Goal: Use online tool/utility: Use online tool/utility

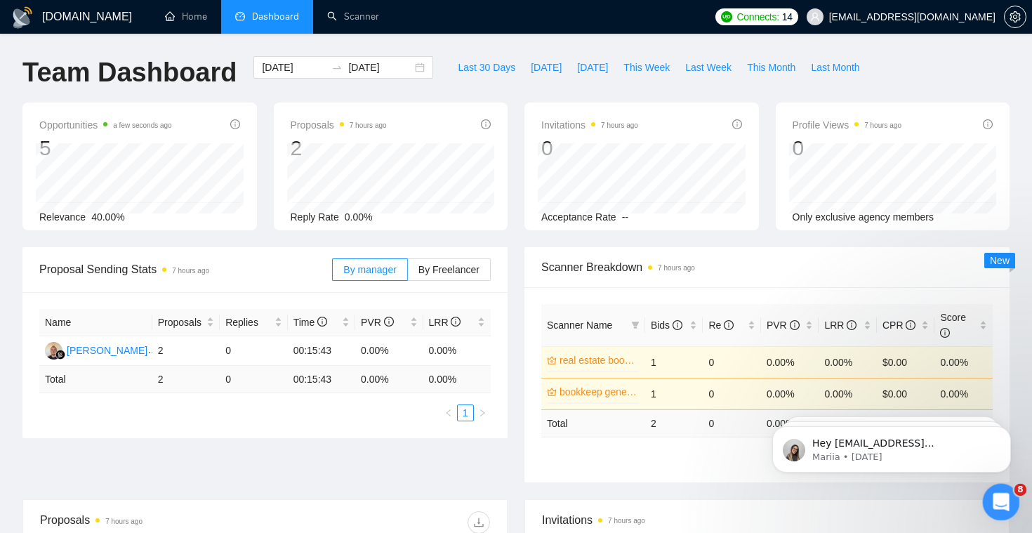
click at [989, 491] on div "Open Intercom Messenger" at bounding box center [999, 500] width 46 height 46
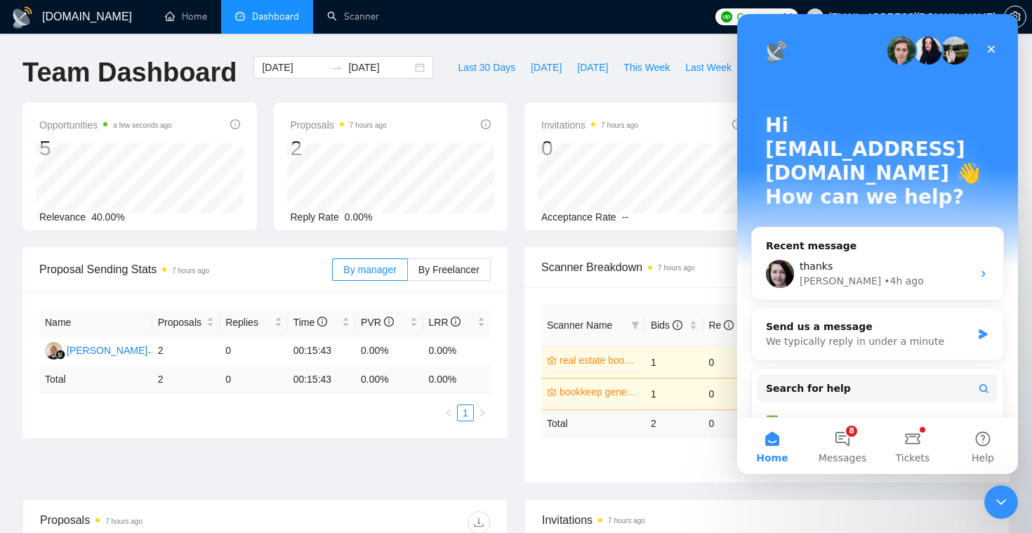
click at [943, 259] on div "thanks" at bounding box center [886, 266] width 173 height 15
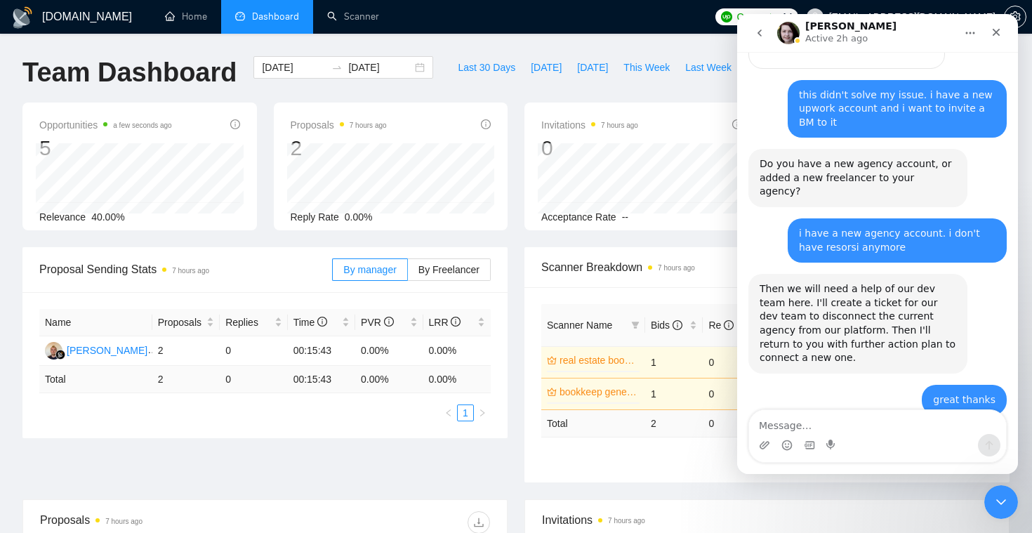
scroll to position [1407, 0]
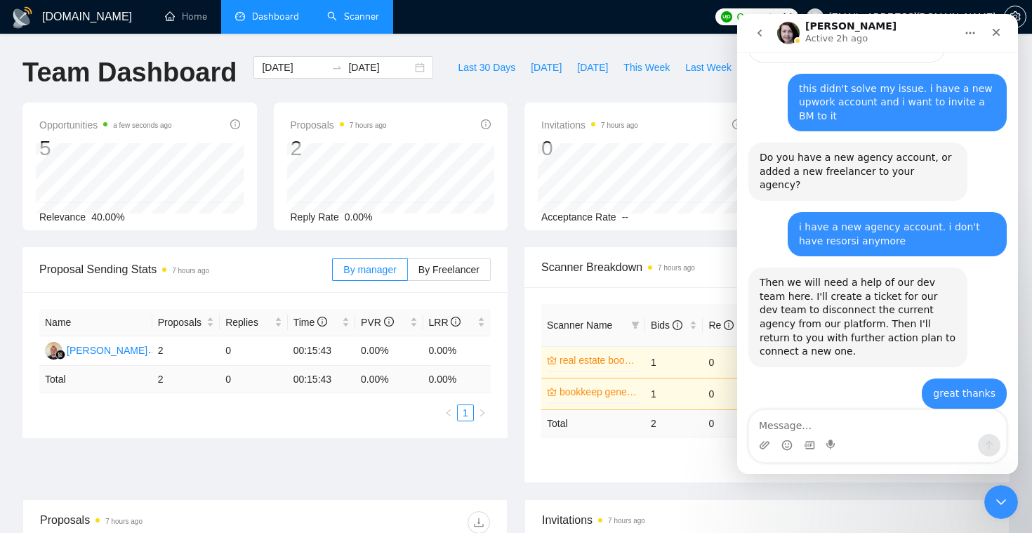
click at [361, 13] on link "Scanner" at bounding box center [353, 17] width 52 height 12
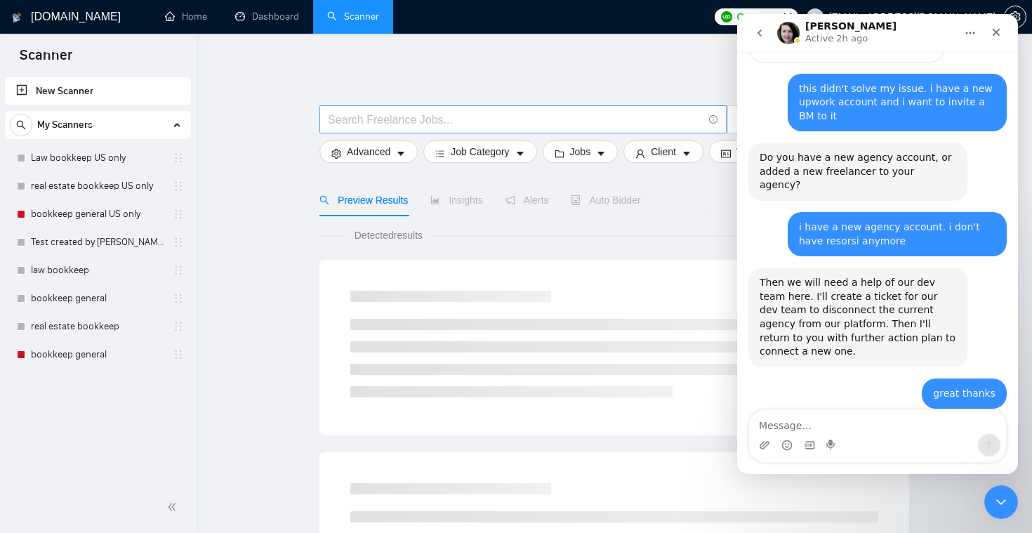
drag, startPoint x: 75, startPoint y: 211, endPoint x: 607, endPoint y: 107, distance: 541.5
click at [76, 211] on link "bookkeep general US only" at bounding box center [97, 214] width 133 height 28
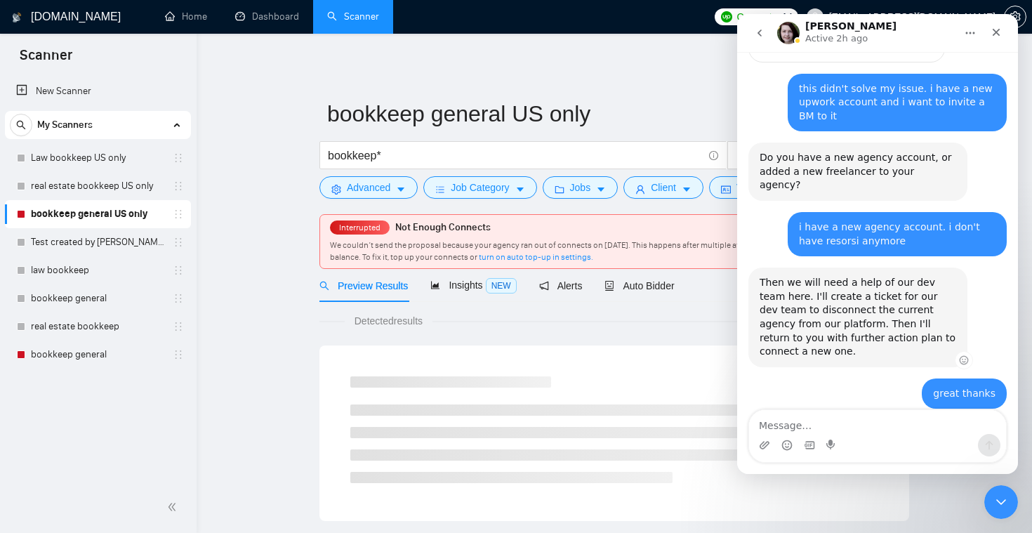
click at [994, 35] on icon "Close" at bounding box center [996, 32] width 11 height 11
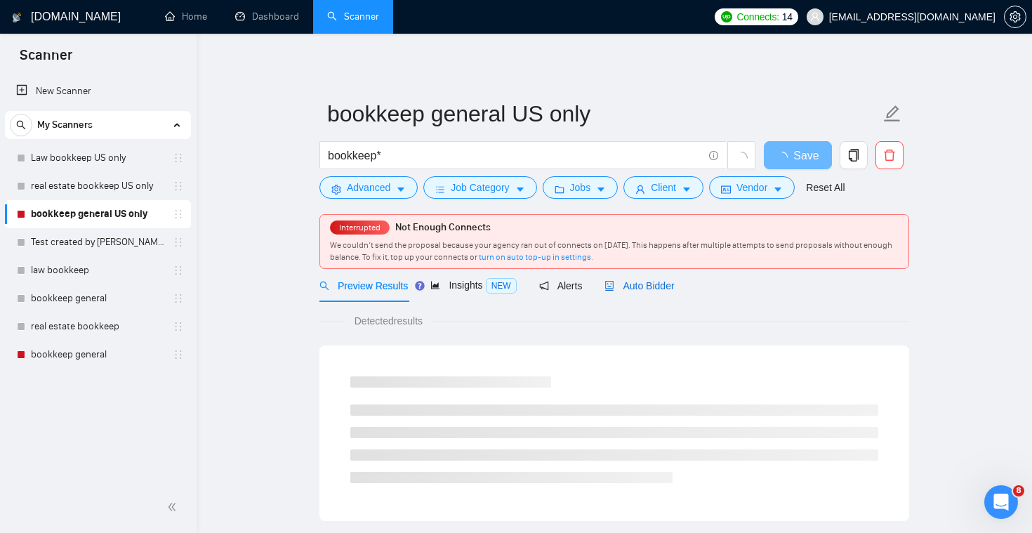
click at [654, 289] on span "Auto Bidder" at bounding box center [640, 285] width 70 height 11
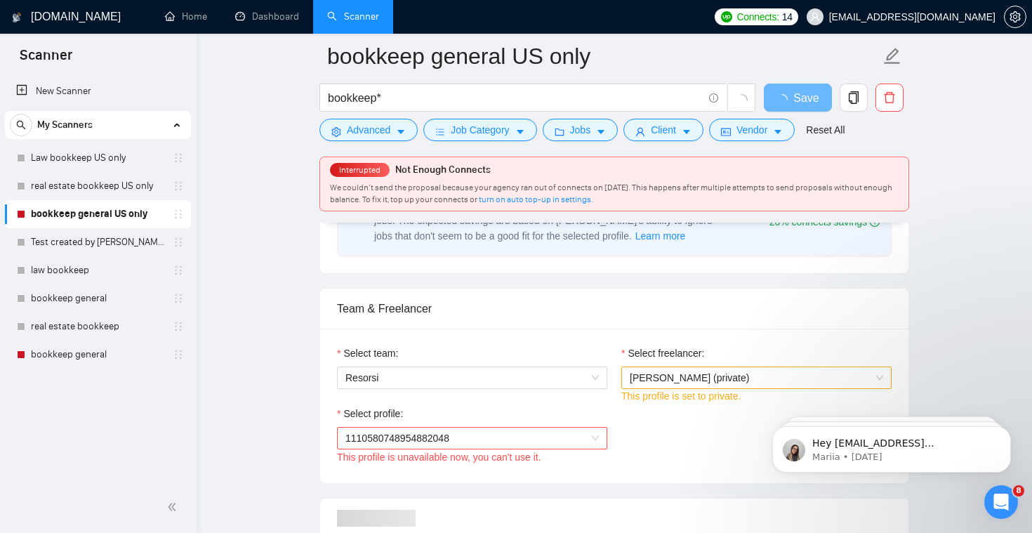
scroll to position [696, 0]
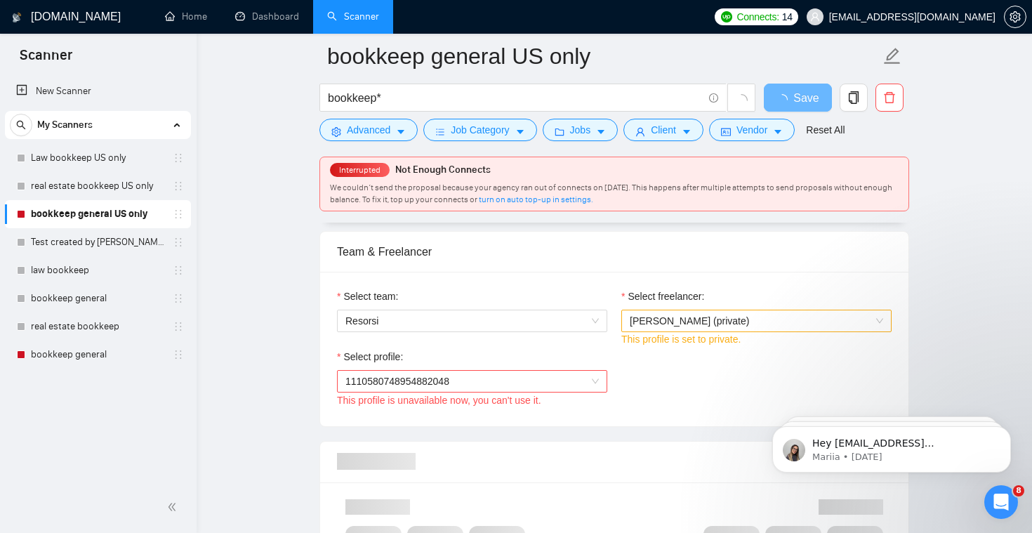
click at [569, 341] on div "Select team: Resorsi" at bounding box center [472, 319] width 284 height 60
click at [573, 323] on span "Resorsi" at bounding box center [473, 320] width 254 height 21
